Goal: Check status

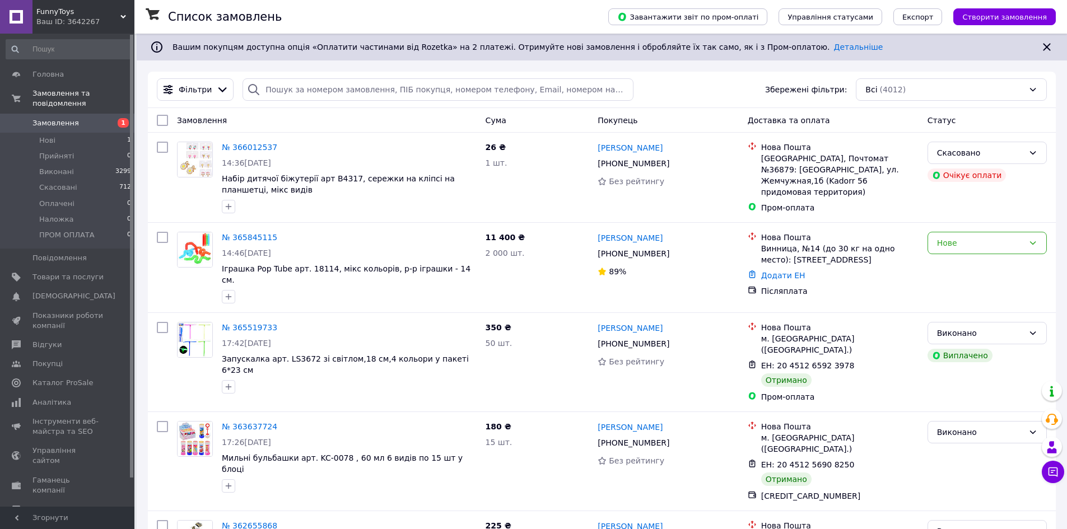
click at [72, 18] on div "Ваш ID: 3642267" at bounding box center [85, 22] width 98 height 10
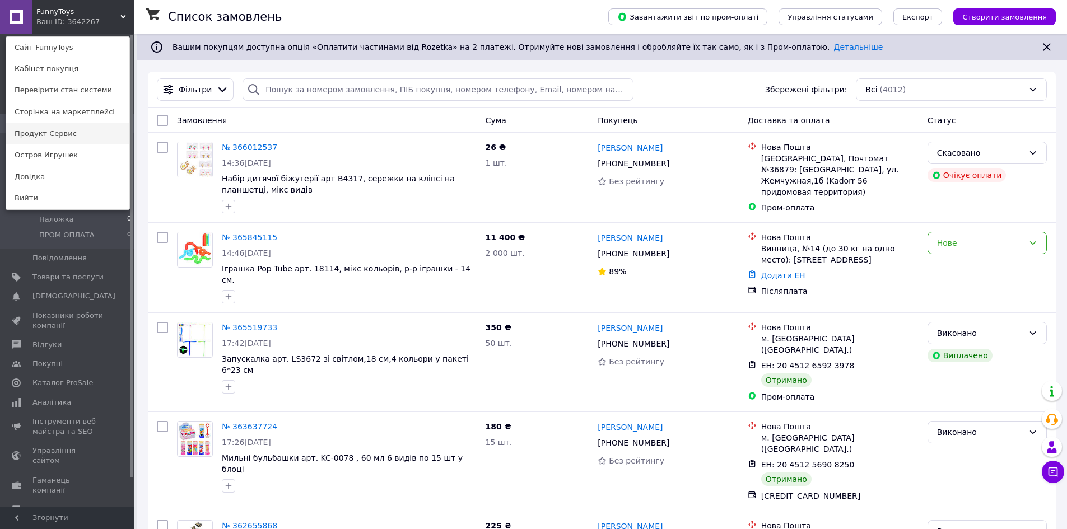
click at [81, 135] on link "Продукт Сервис" at bounding box center [67, 133] width 123 height 21
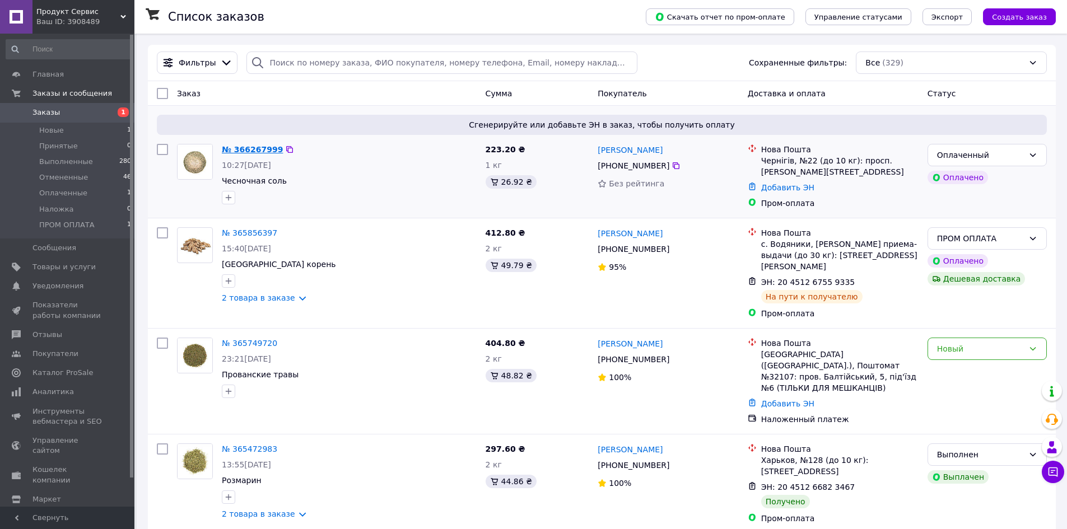
click at [250, 149] on link "№ 366267999" at bounding box center [252, 149] width 61 height 9
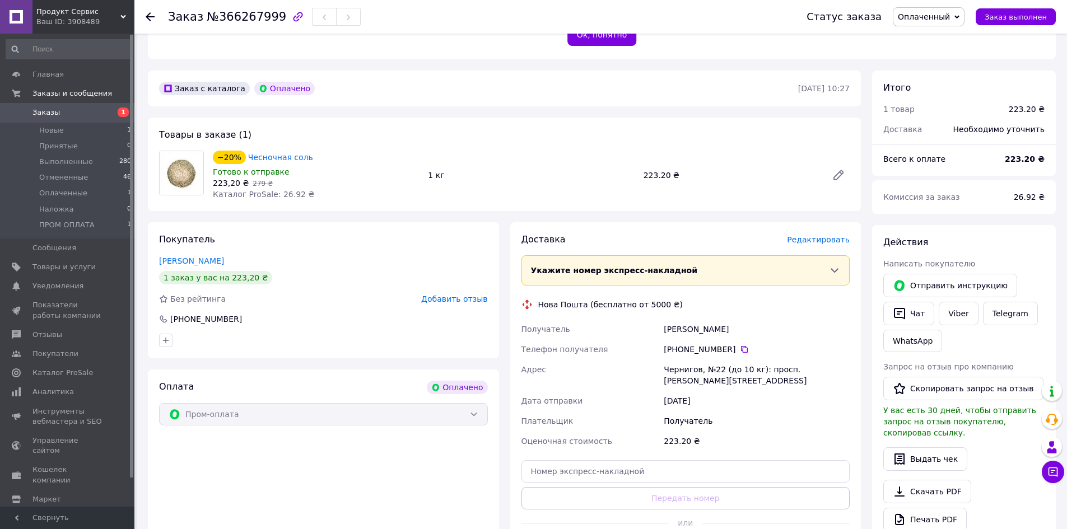
scroll to position [266, 0]
